Goal: Navigation & Orientation: Find specific page/section

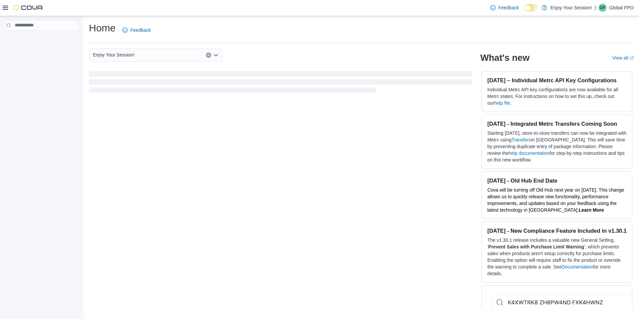
click at [6, 10] on icon at bounding box center [5, 7] width 5 height 5
